Goal: Find contact information: Find contact information

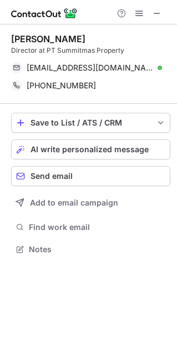
scroll to position [241, 177]
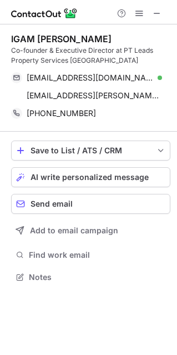
scroll to position [269, 177]
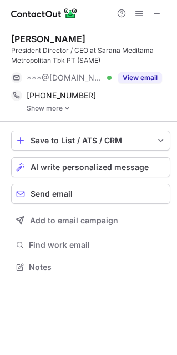
scroll to position [259, 177]
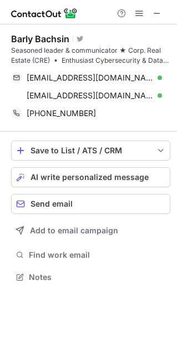
scroll to position [269, 177]
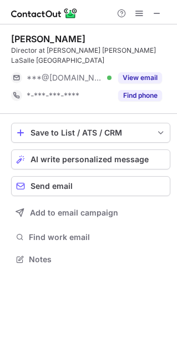
scroll to position [241, 177]
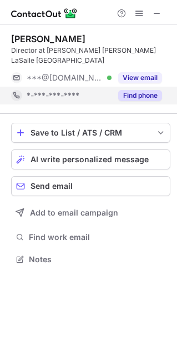
click at [123, 90] on button "Find phone" at bounding box center [140, 95] width 44 height 11
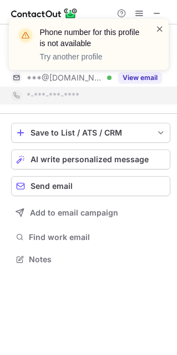
click at [160, 28] on span at bounding box center [159, 28] width 9 height 11
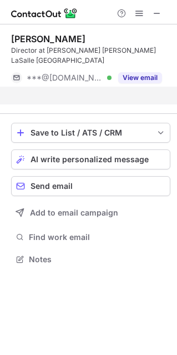
click at [139, 72] on div "Phone number for this profile is not available Try another profile Sacha Kartik…" at bounding box center [88, 177] width 177 height 355
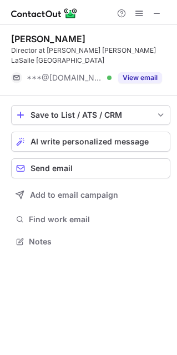
click at [139, 72] on button "View email" at bounding box center [140, 77] width 44 height 11
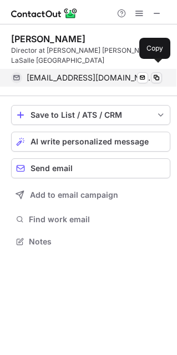
drag, startPoint x: 159, startPoint y: 65, endPoint x: 154, endPoint y: 71, distance: 7.9
click at [159, 73] on span at bounding box center [156, 77] width 9 height 9
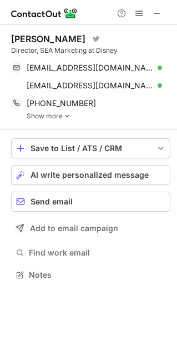
scroll to position [266, 177]
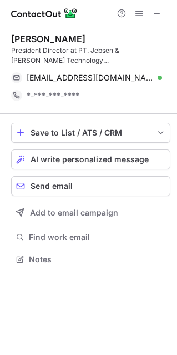
scroll to position [251, 177]
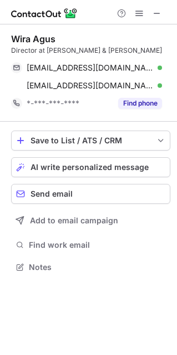
scroll to position [259, 177]
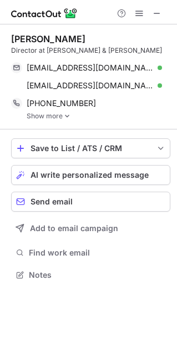
scroll to position [266, 177]
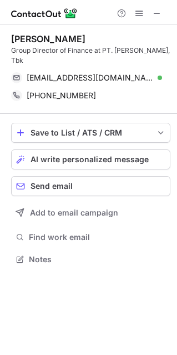
scroll to position [251, 177]
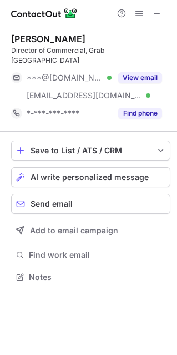
scroll to position [259, 177]
click at [152, 10] on button at bounding box center [156, 13] width 13 height 13
